Goal: Communication & Community: Answer question/provide support

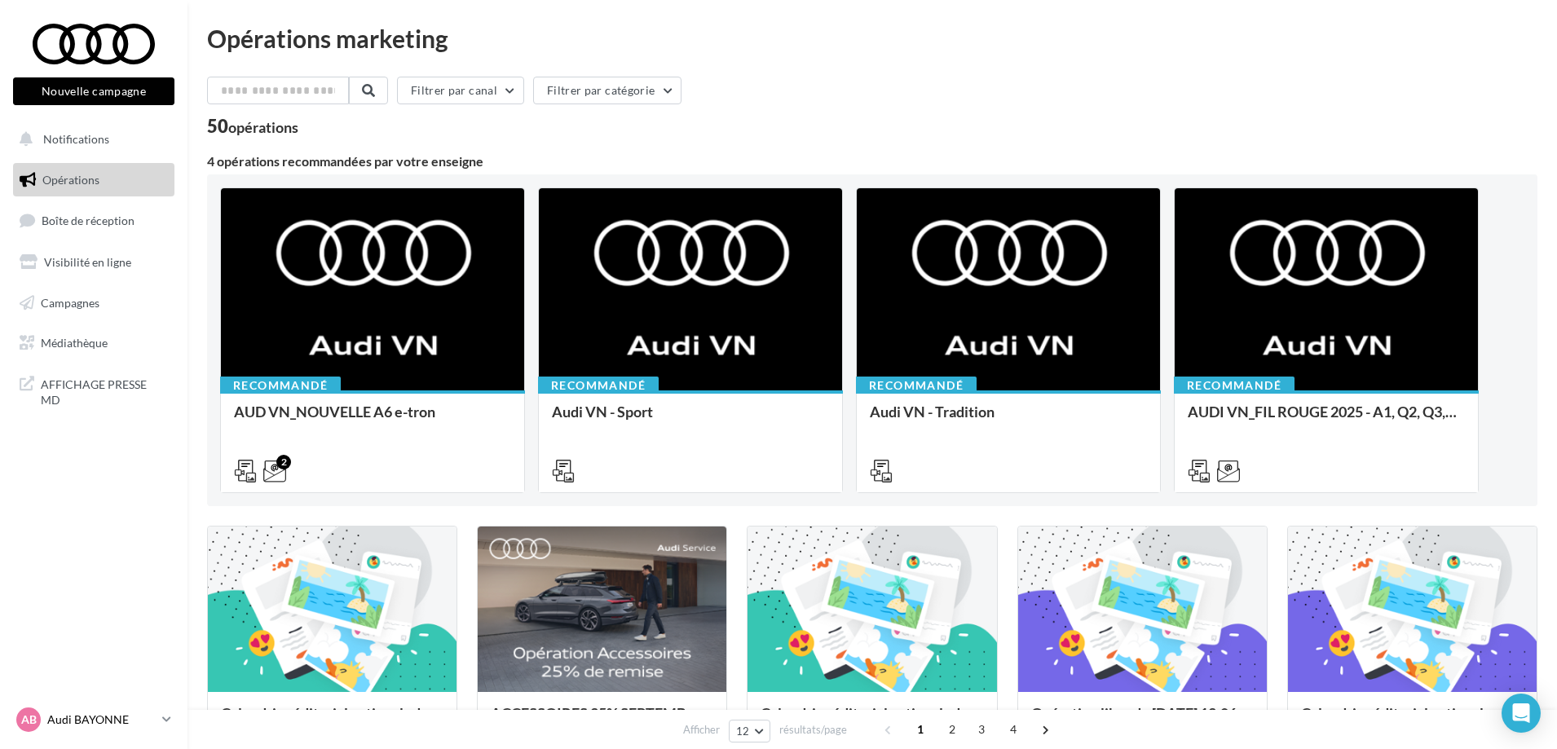
click at [99, 722] on p "Audi BAYONNE" at bounding box center [101, 720] width 108 height 16
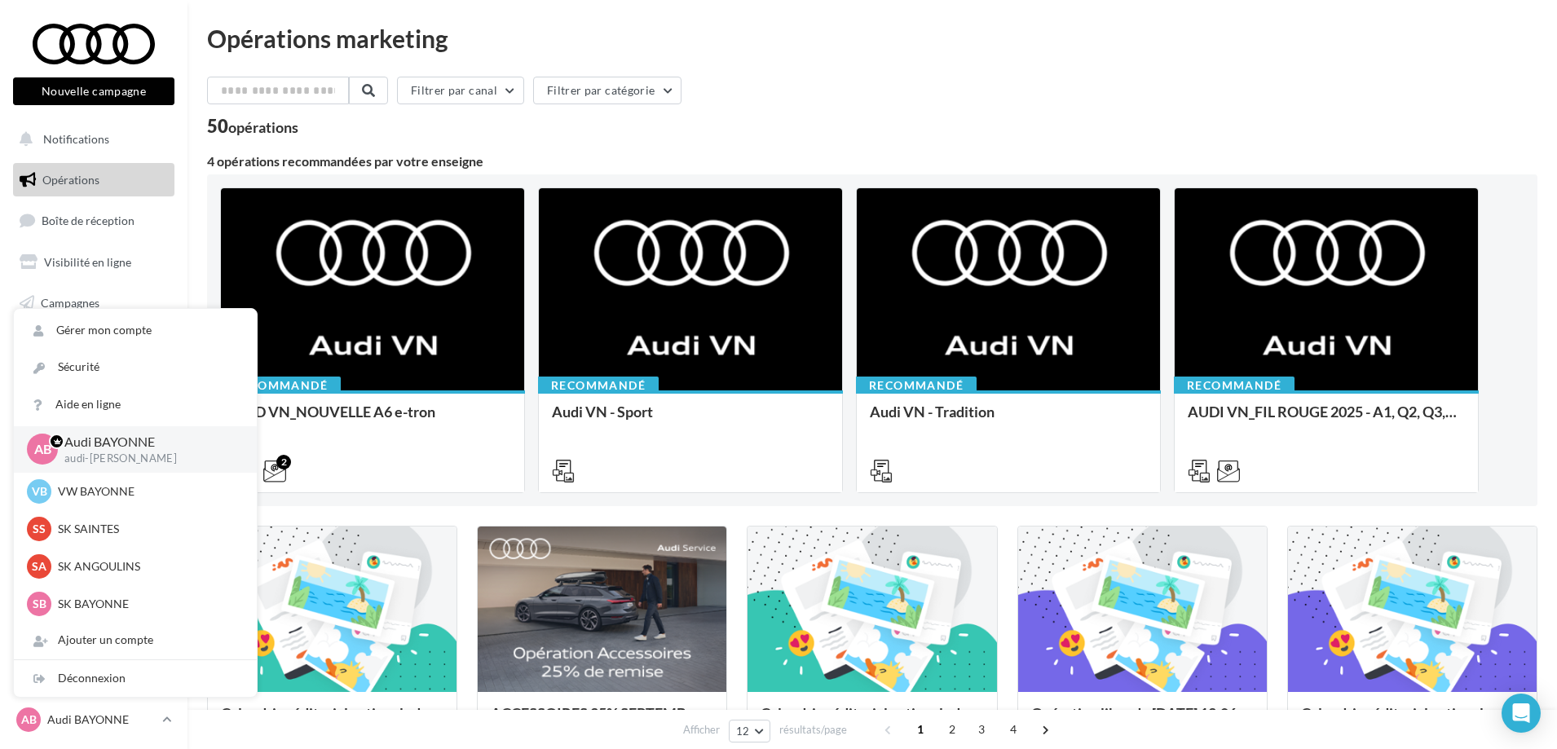
click at [805, 94] on div "Filtrer par canal Filtrer par catégorie" at bounding box center [872, 94] width 1331 height 34
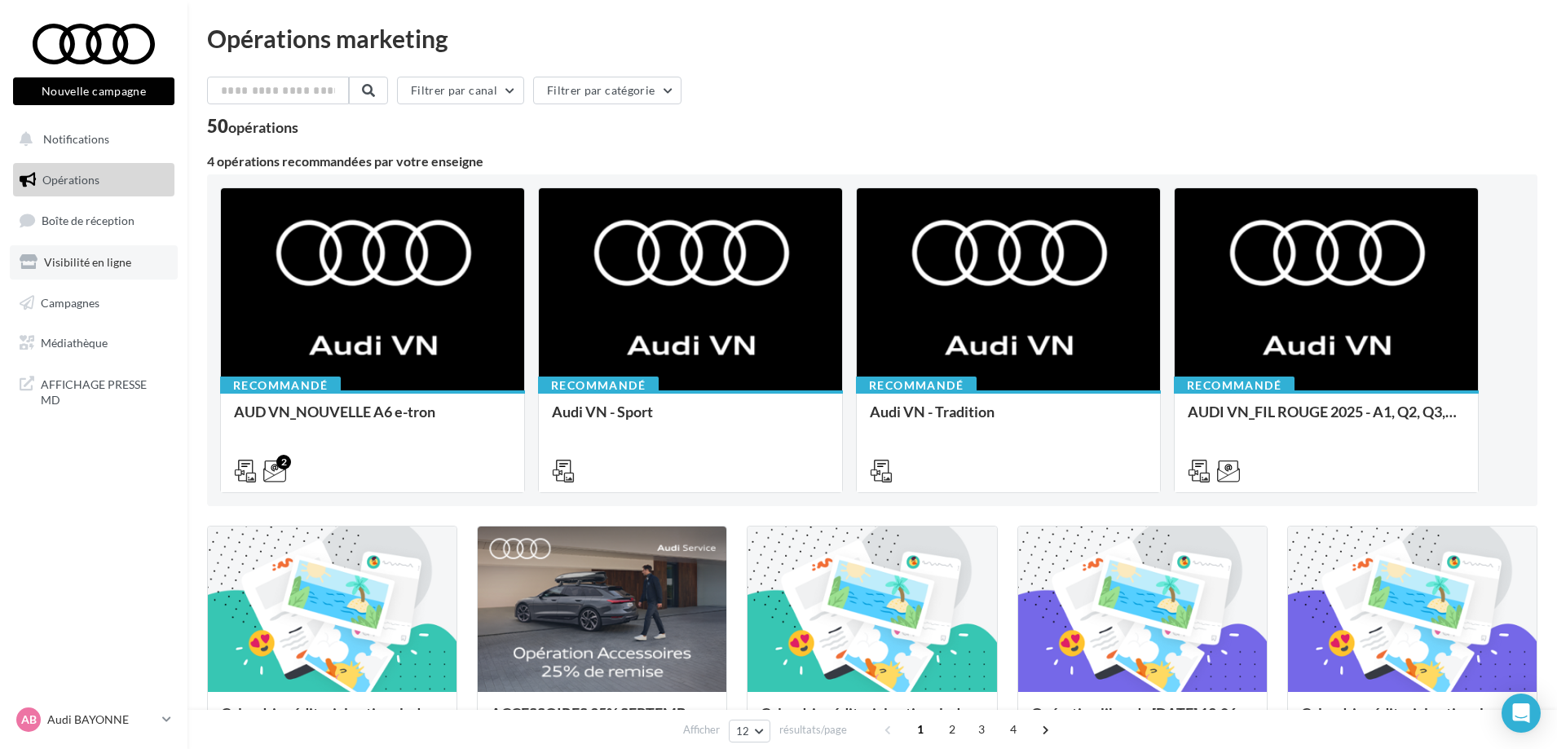
click at [95, 262] on span "Visibilité en ligne" at bounding box center [87, 262] width 87 height 14
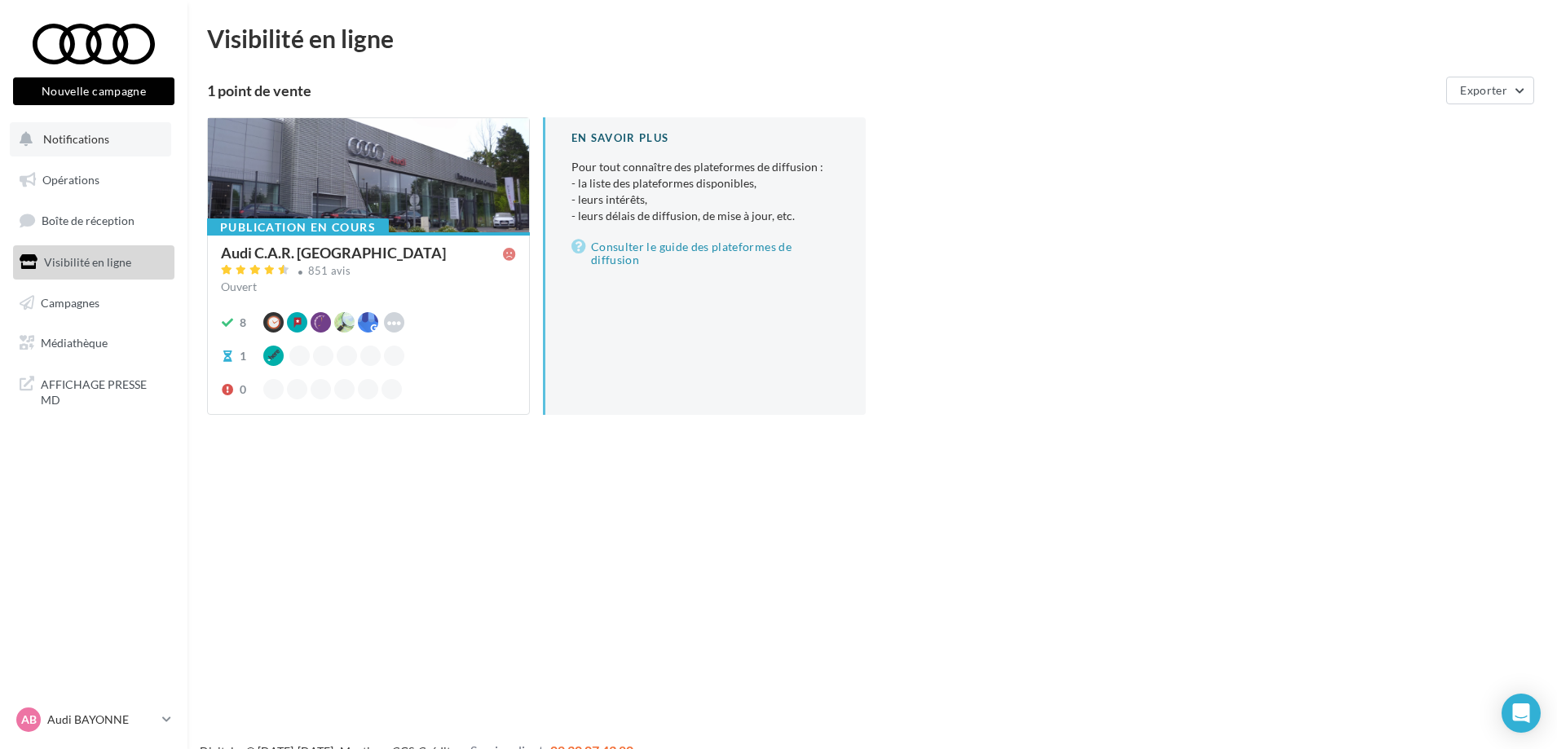
click at [122, 140] on button "Notifications" at bounding box center [90, 139] width 161 height 34
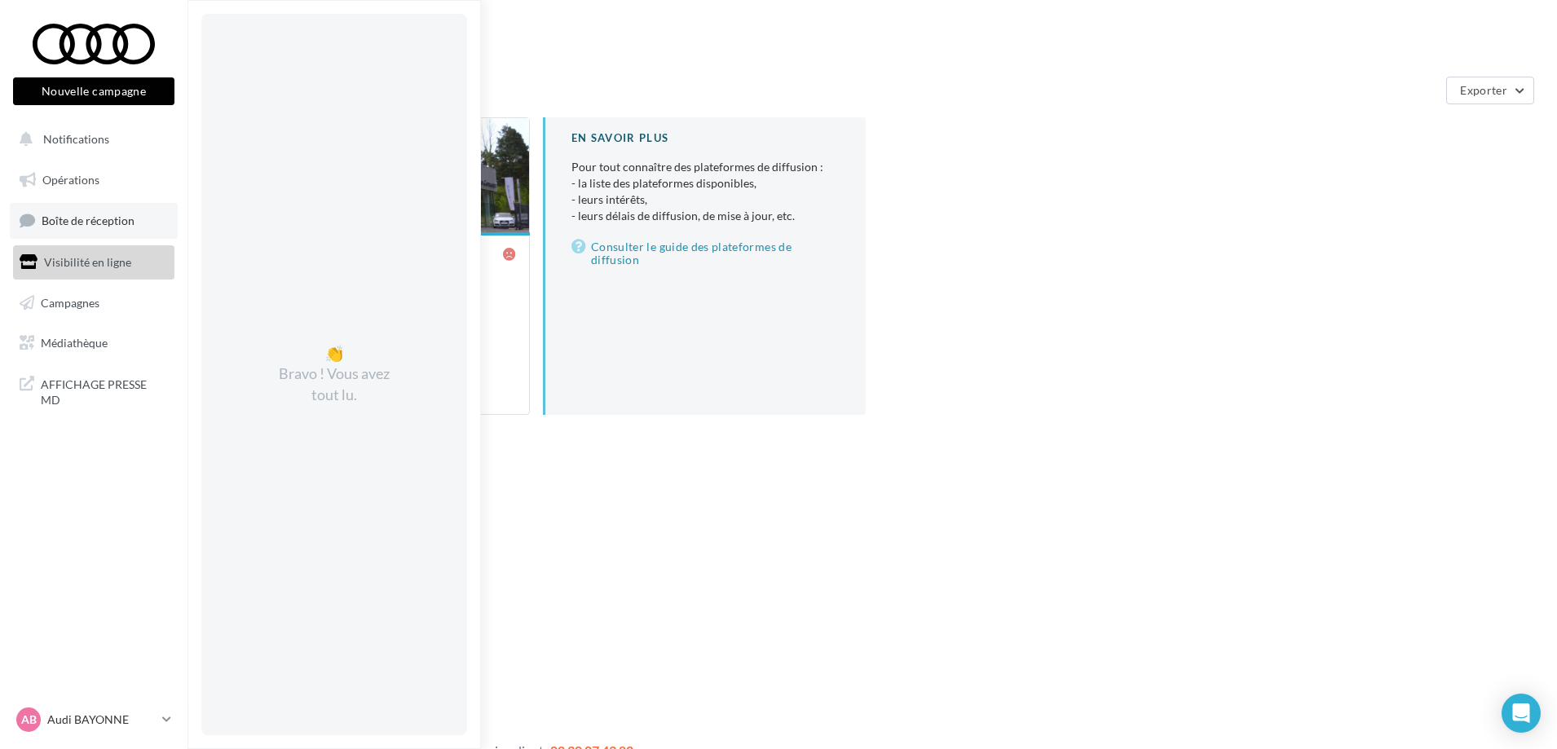
click at [118, 223] on span "Boîte de réception" at bounding box center [88, 221] width 93 height 14
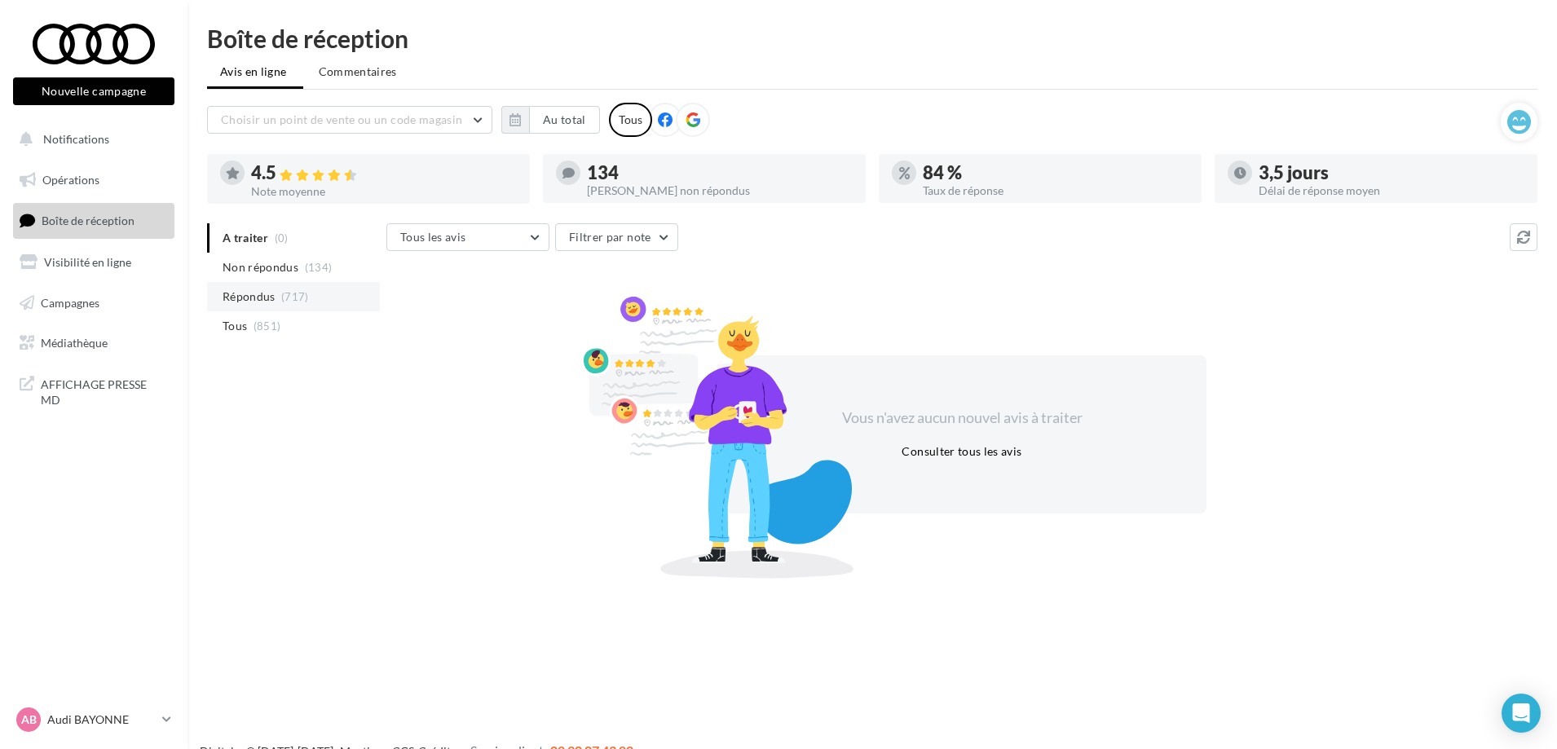
click at [267, 287] on li "Répondus (717)" at bounding box center [293, 296] width 173 height 29
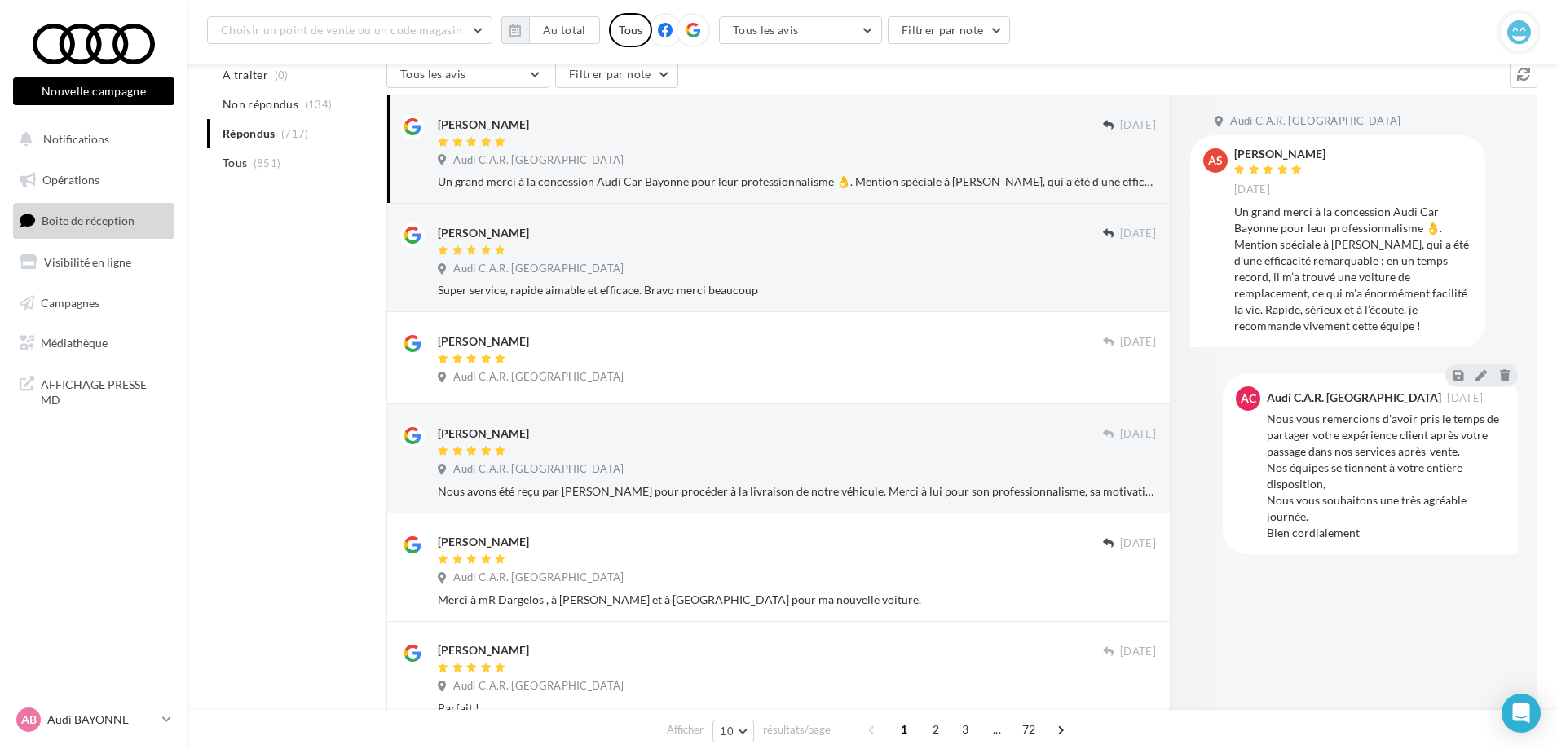
scroll to position [13, 0]
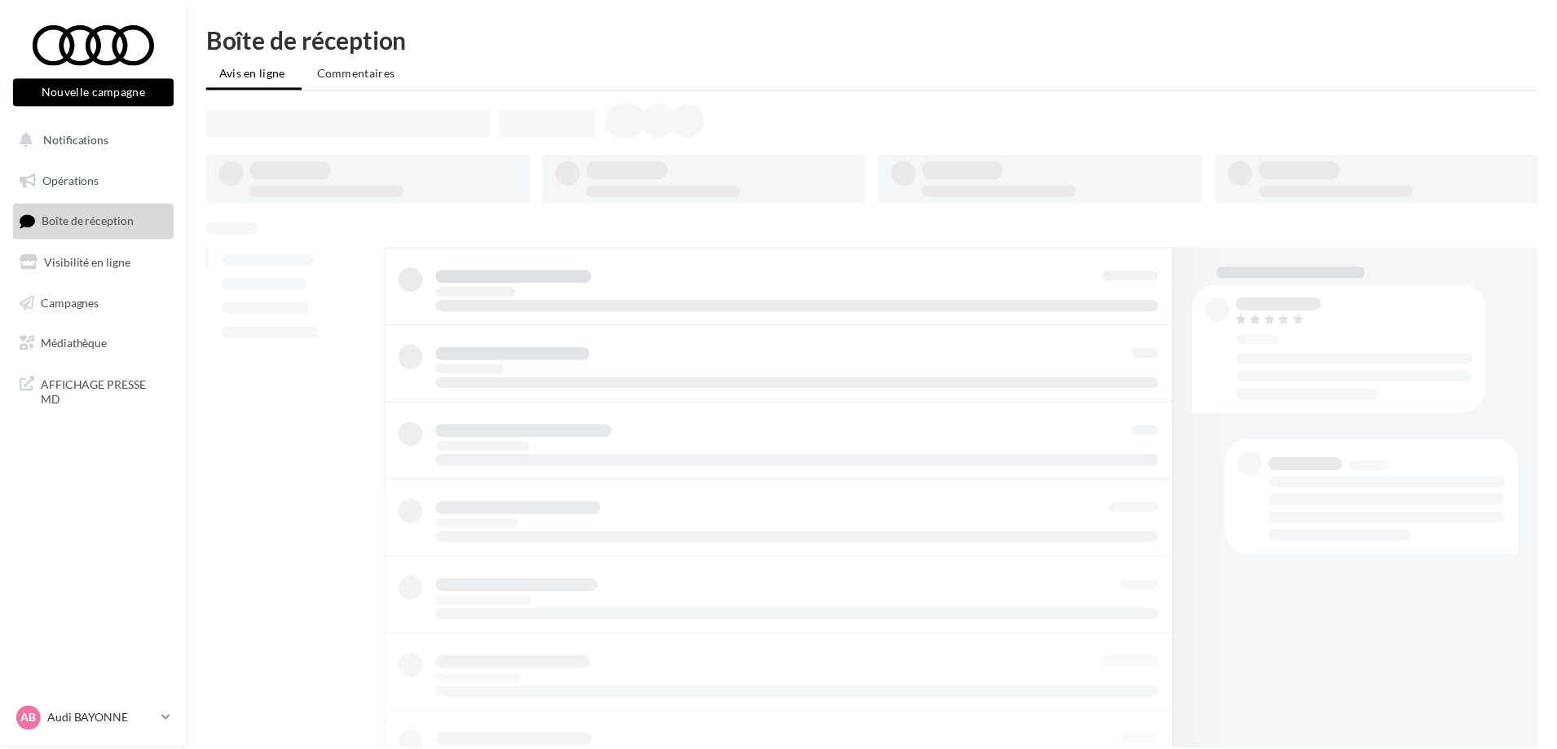
scroll to position [13, 0]
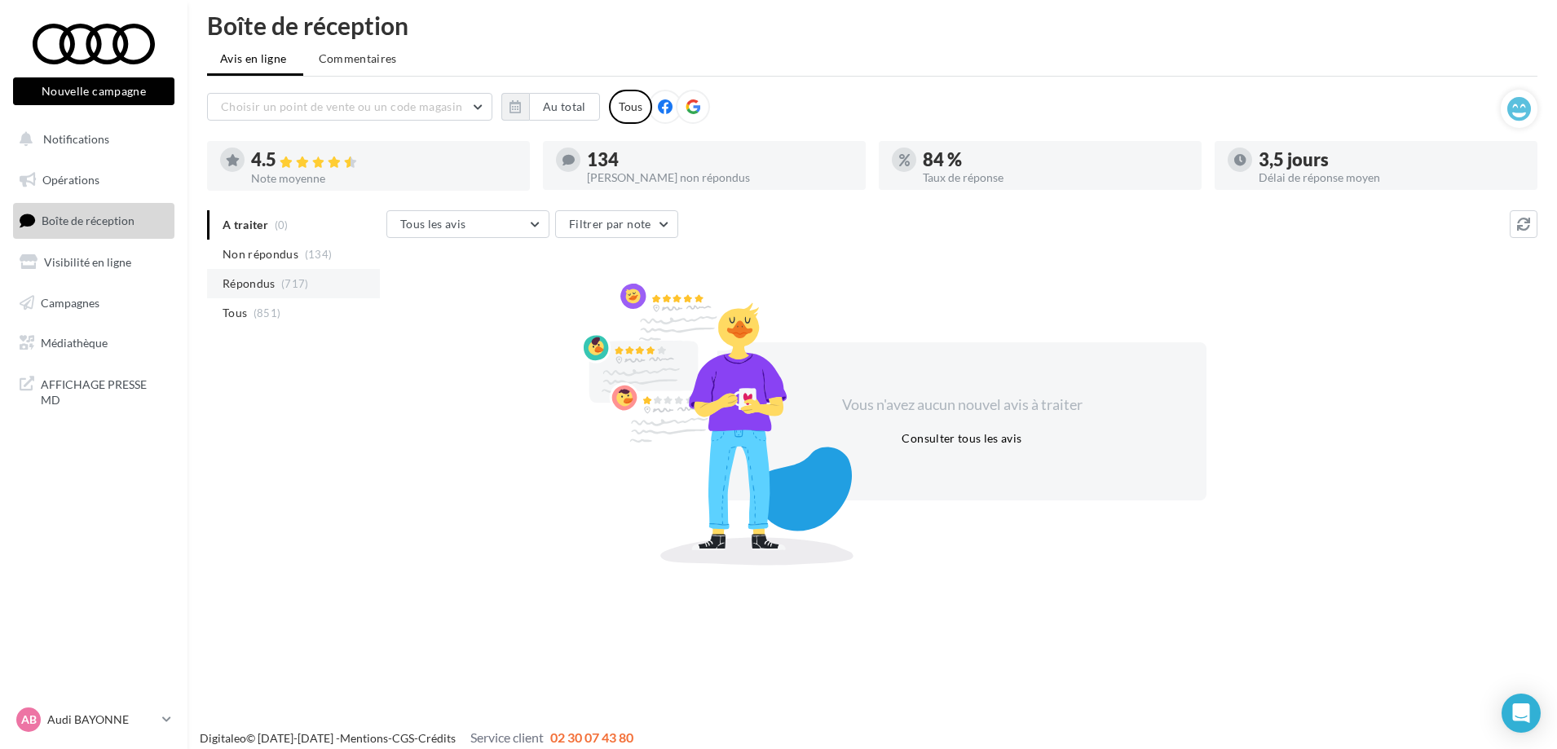
click at [269, 285] on span "Répondus" at bounding box center [249, 284] width 53 height 16
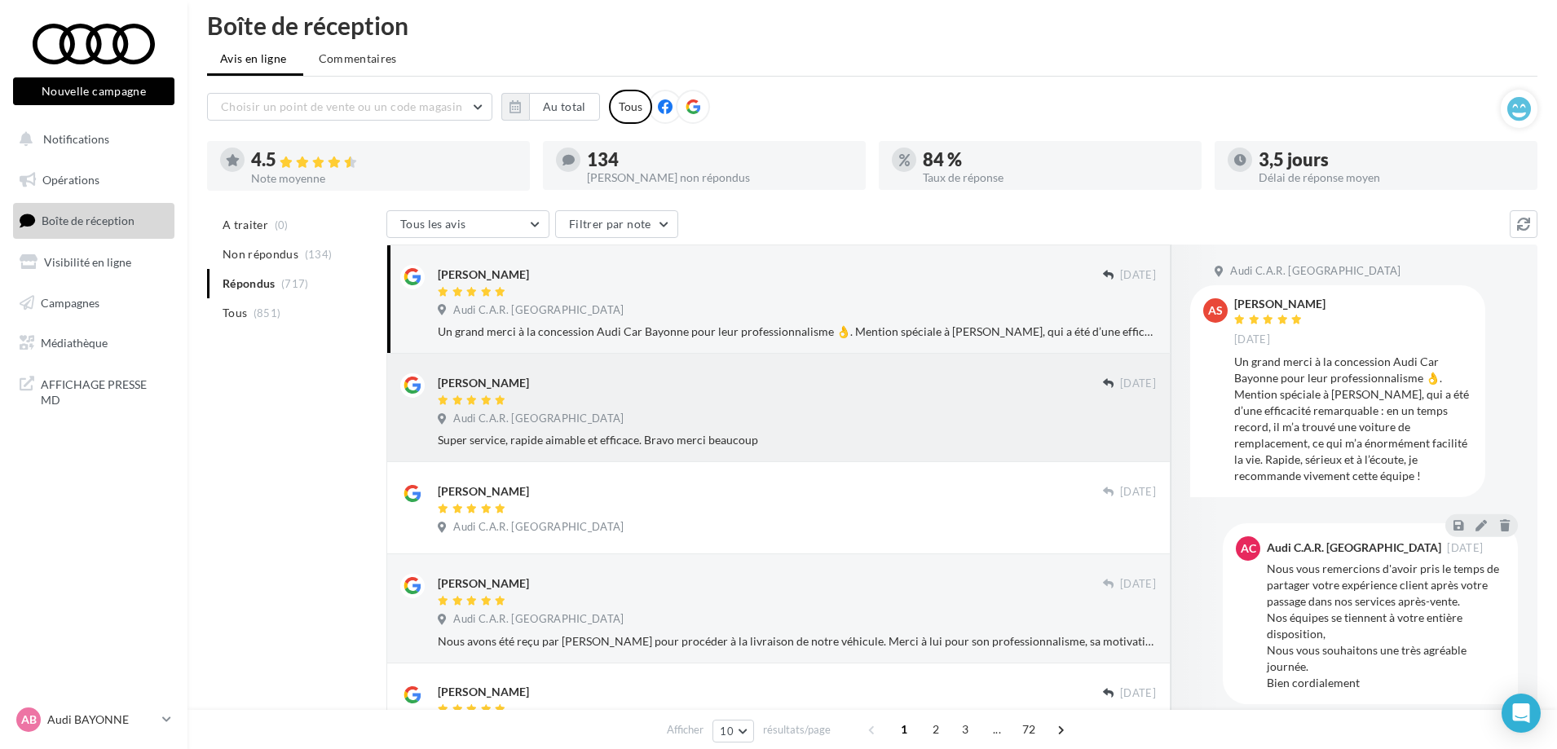
click at [736, 384] on div "[PERSON_NAME]" at bounding box center [770, 381] width 665 height 17
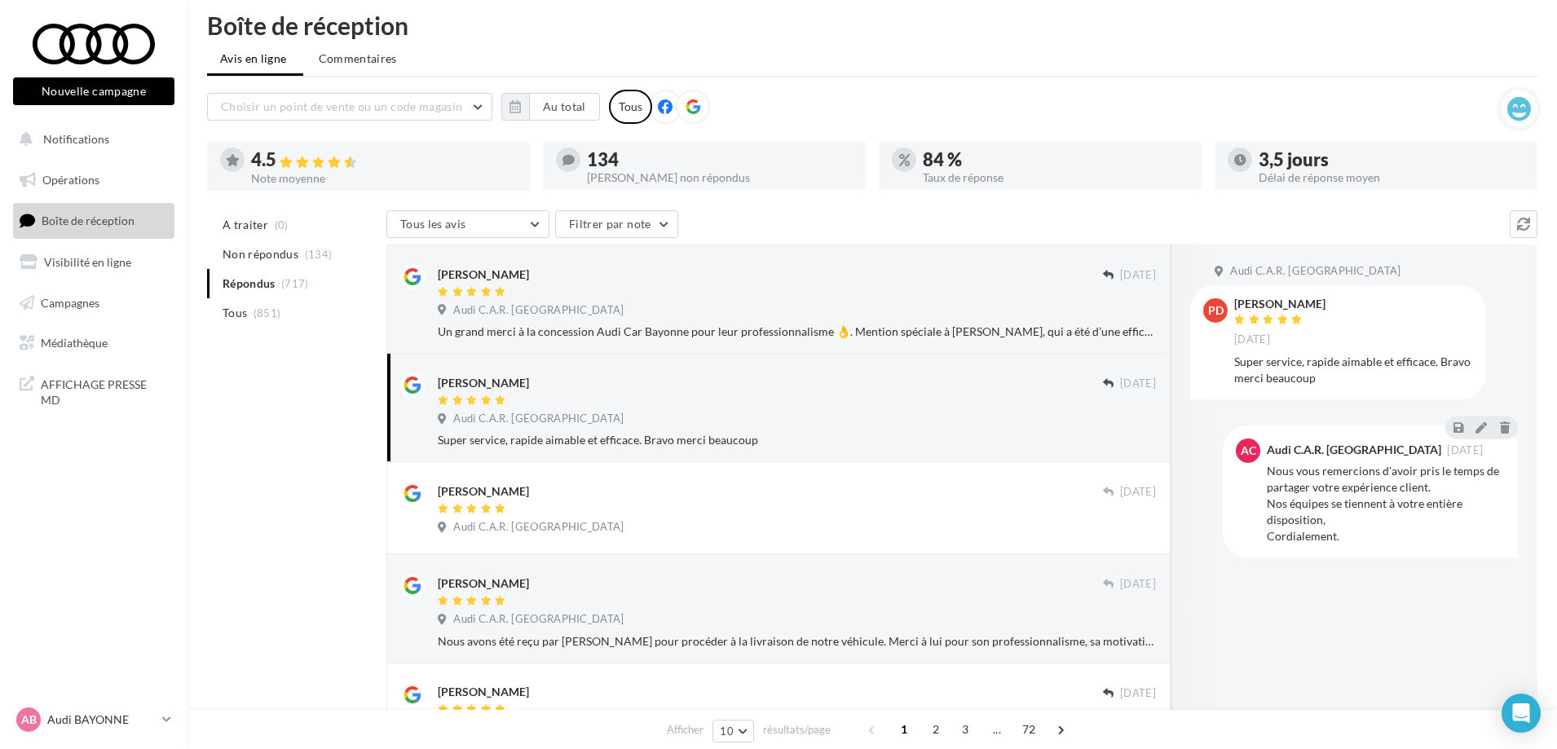
scroll to position [0, 0]
